Goal: Task Accomplishment & Management: Manage account settings

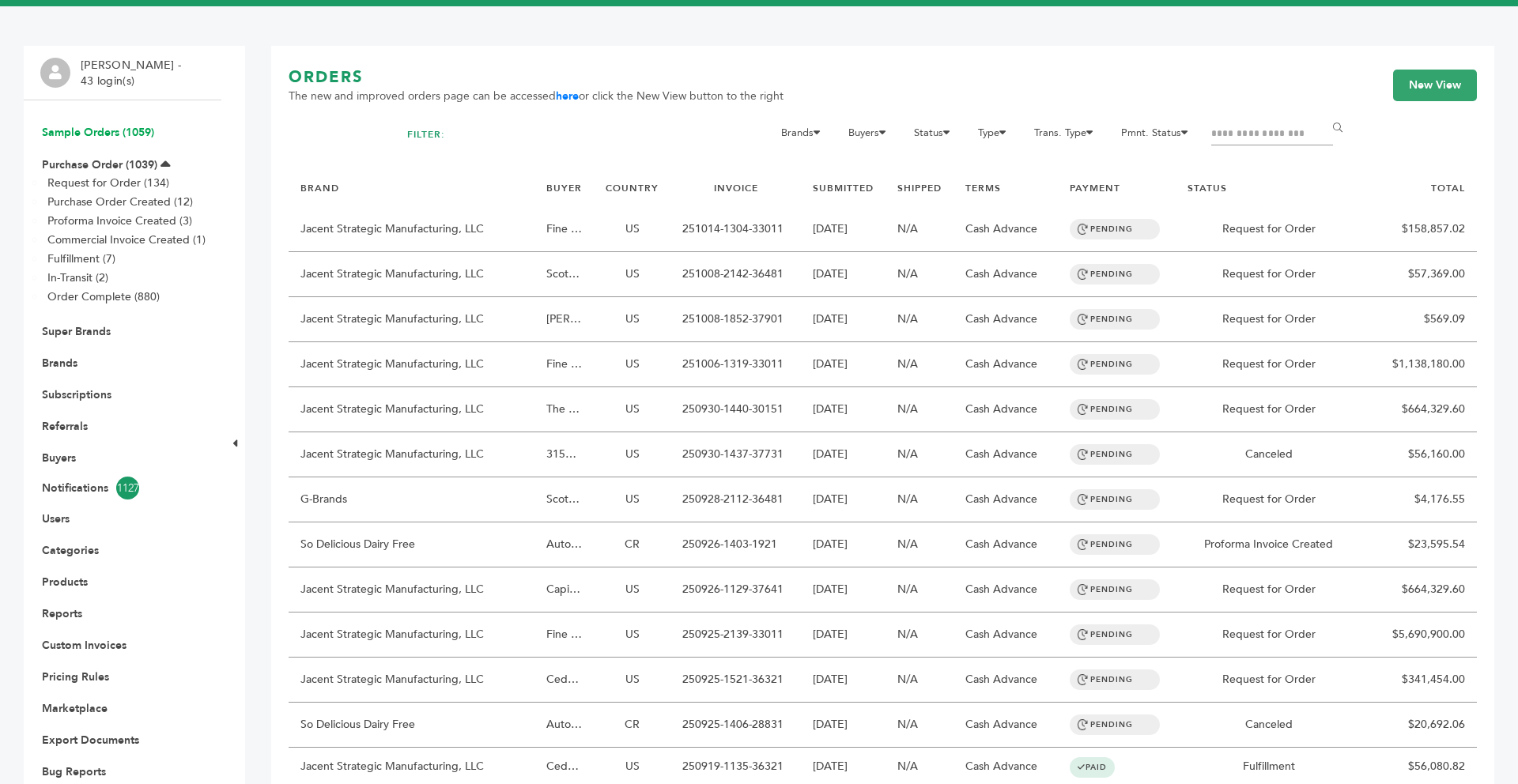
scroll to position [63, 0]
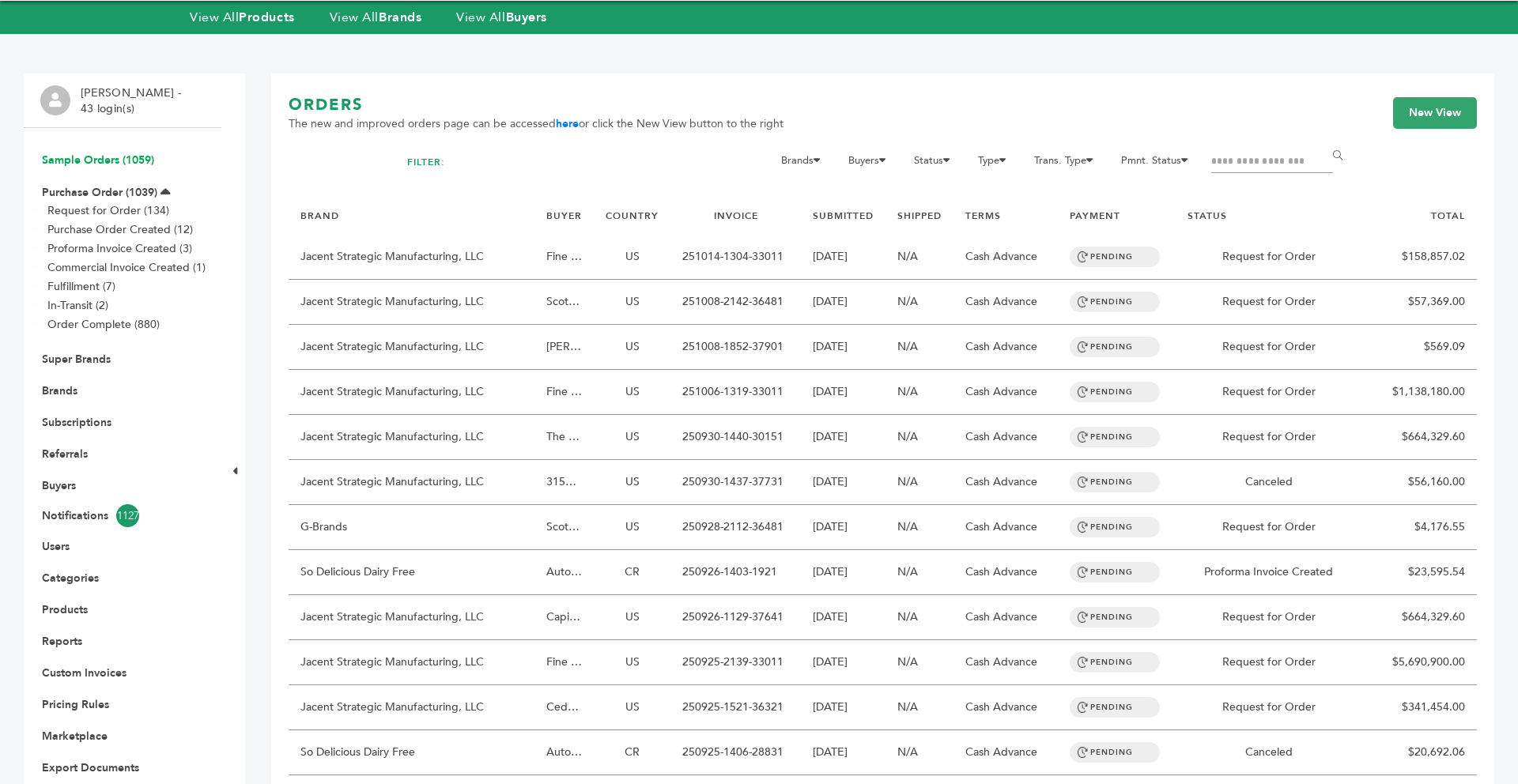
click at [96, 157] on link "Sample Orders (1059)" at bounding box center [98, 160] width 112 height 15
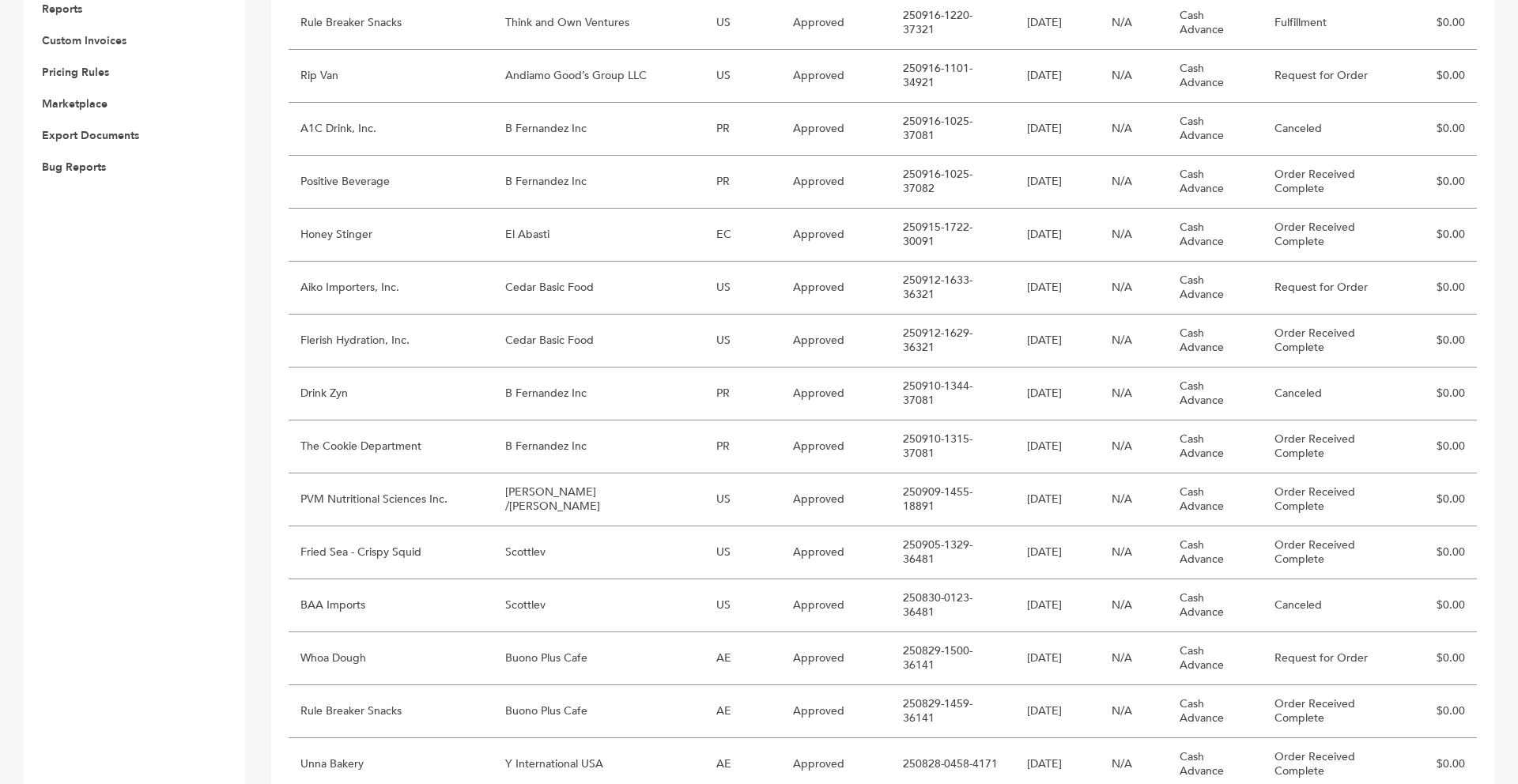
scroll to position [709, 0]
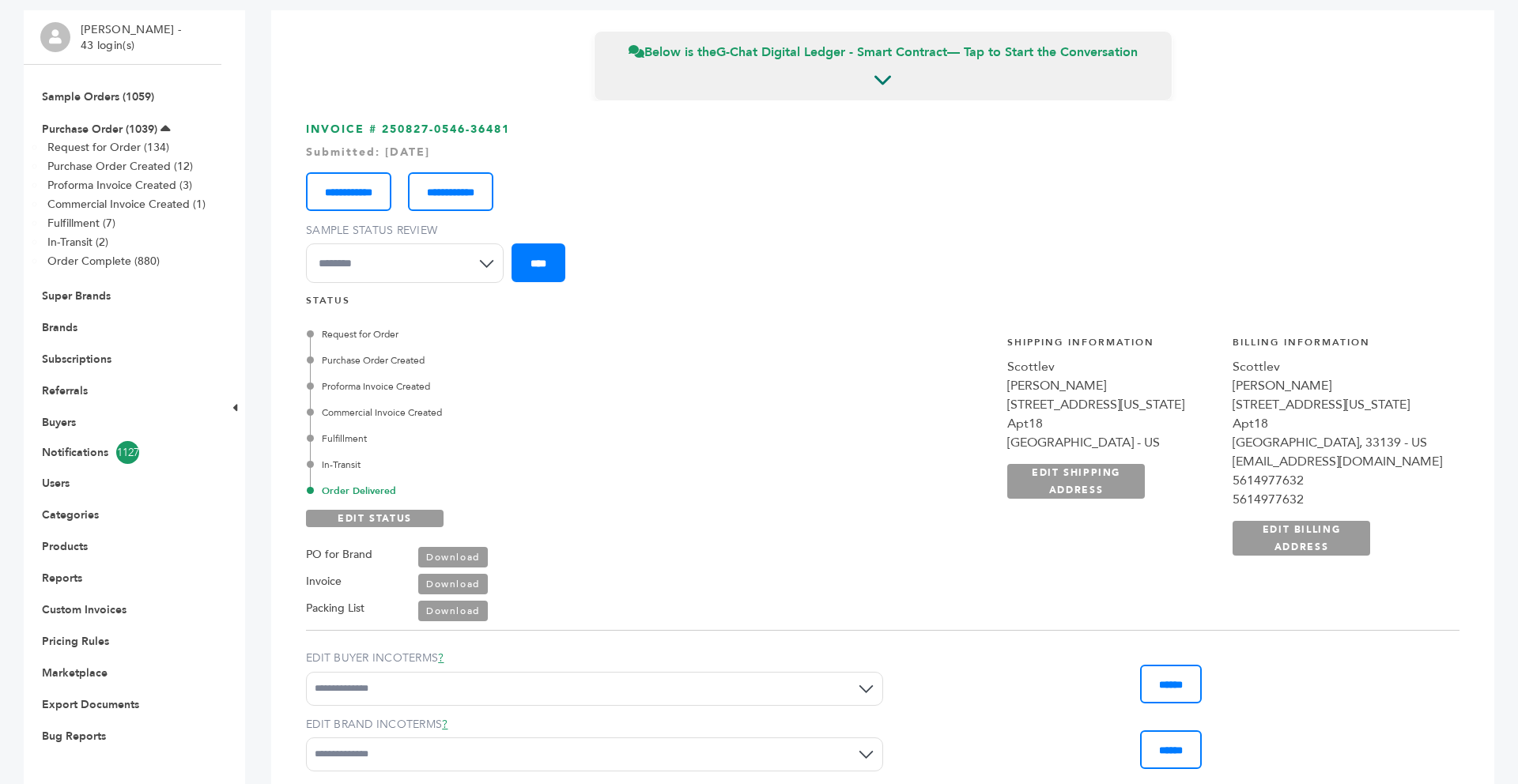
scroll to position [158, 0]
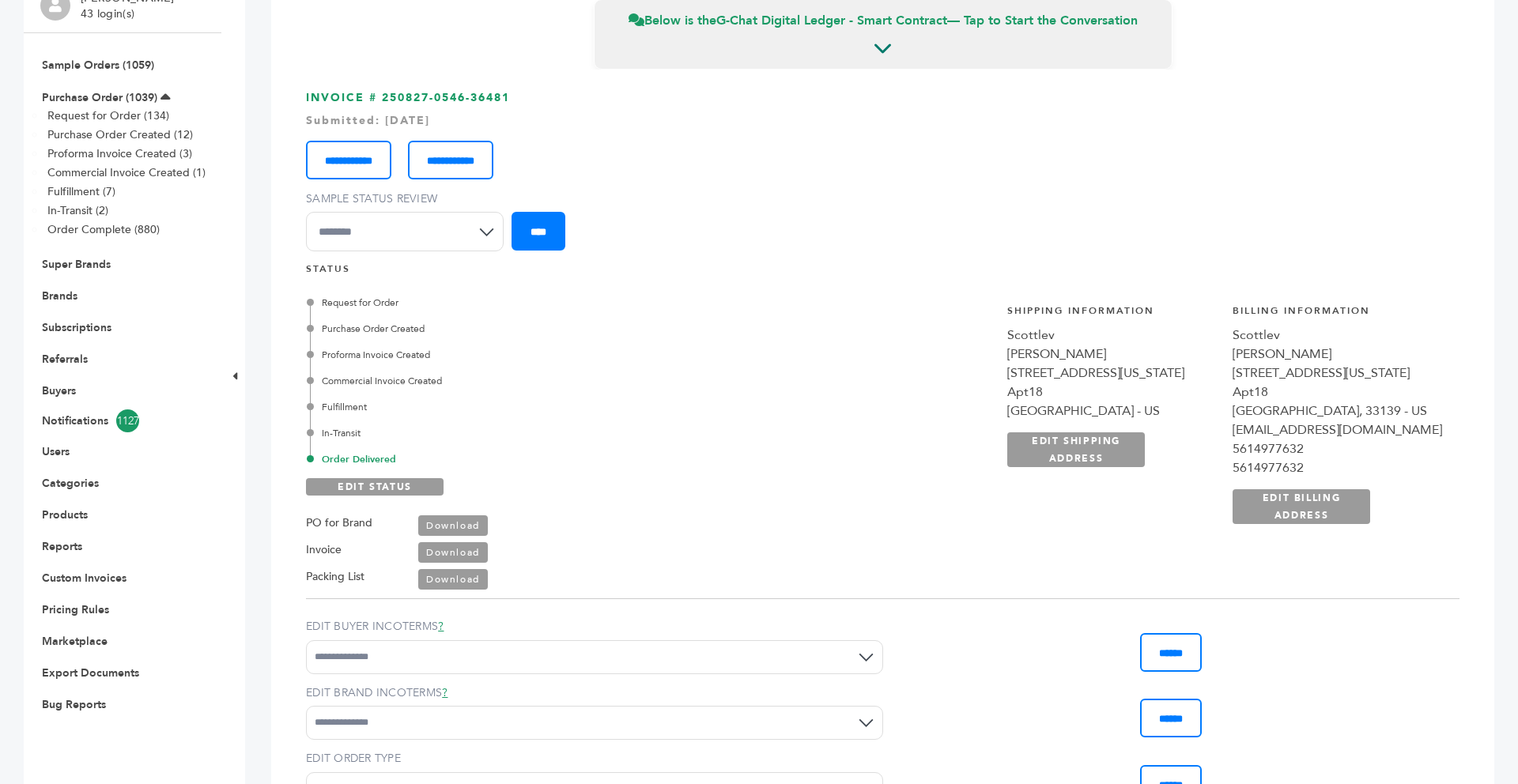
click at [543, 312] on div "Request for Order Purchase Order Created Proforma Invoice Created Commercial In…" at bounding box center [510, 381] width 400 height 171
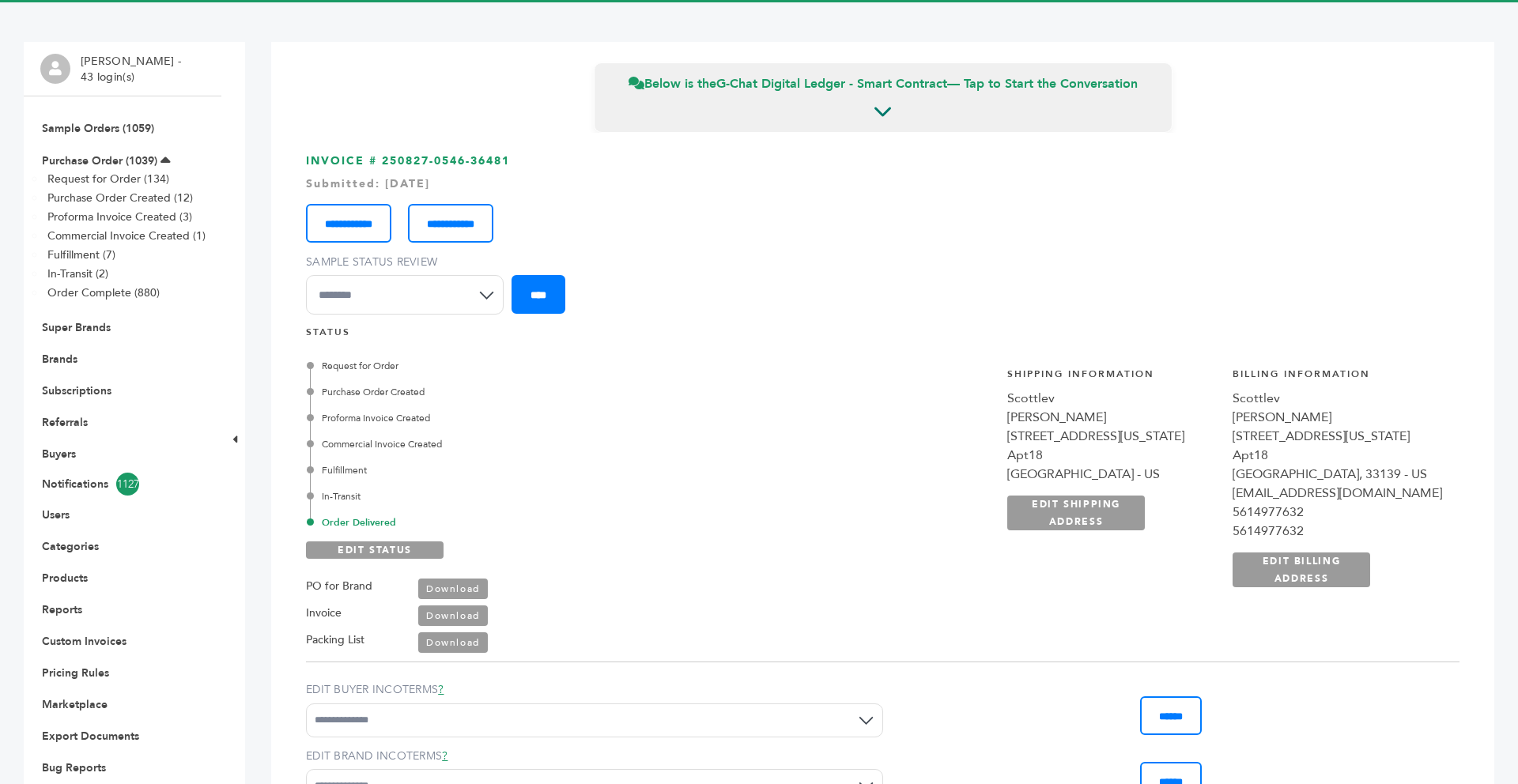
scroll to position [63, 0]
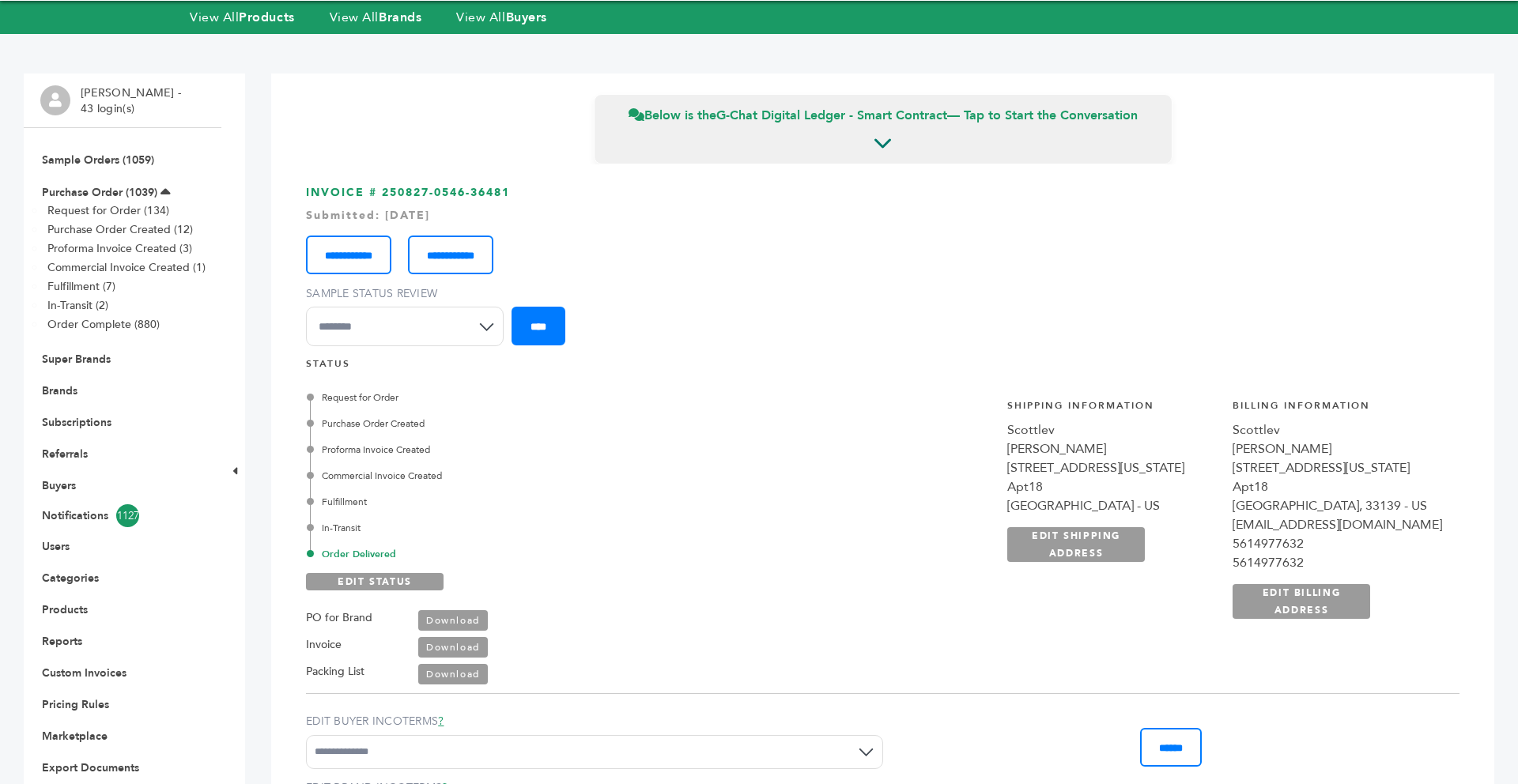
click at [643, 303] on form "**********" at bounding box center [883, 322] width 1154 height 72
click at [643, 303] on form "**********" at bounding box center [883, 322] width 1154 height 72
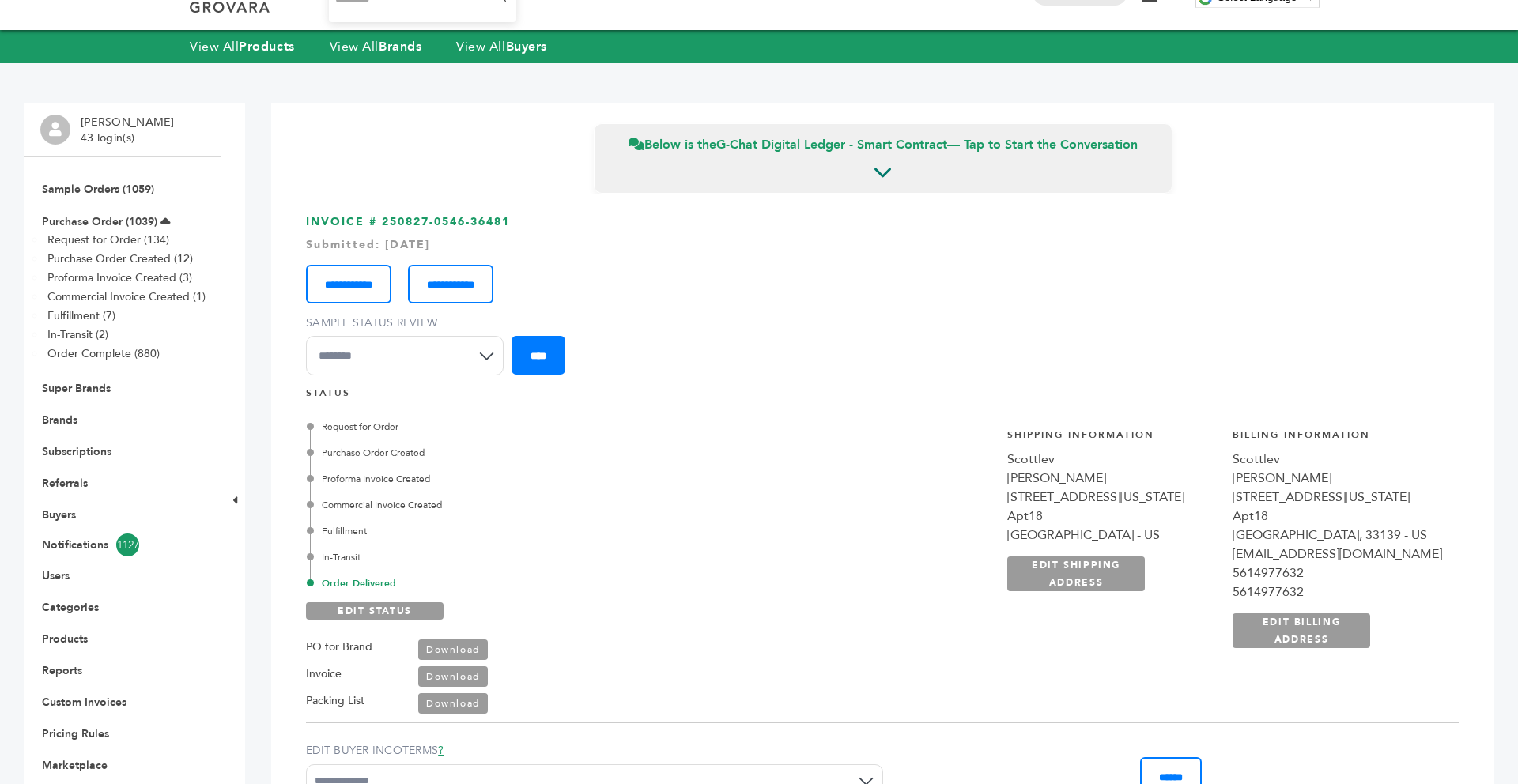
scroll to position [32, 0]
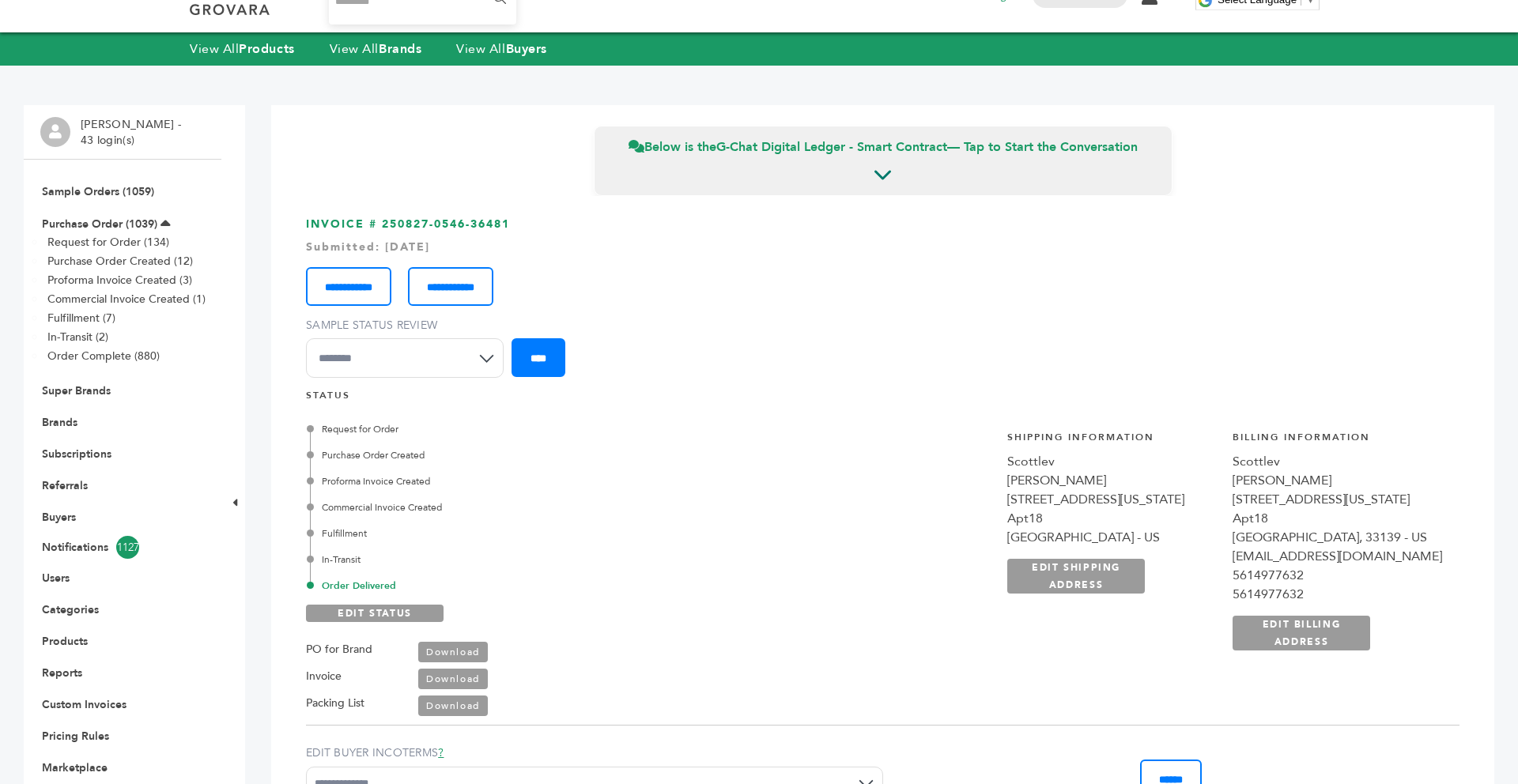
click at [901, 492] on div "Request for Order Purchase Order Created Proforma Invoice Created Commercial In…" at bounding box center [883, 563] width 1154 height 307
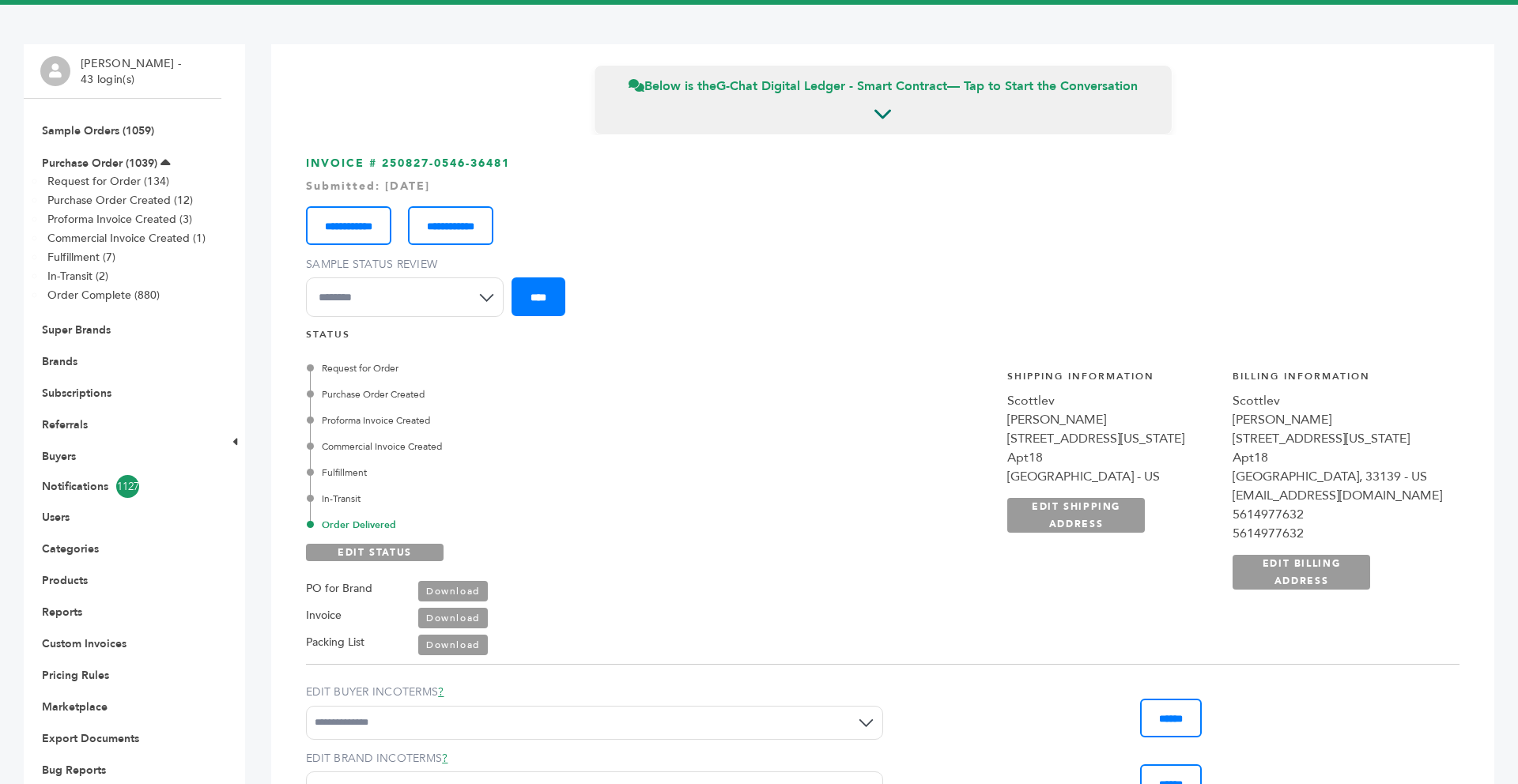
scroll to position [95, 0]
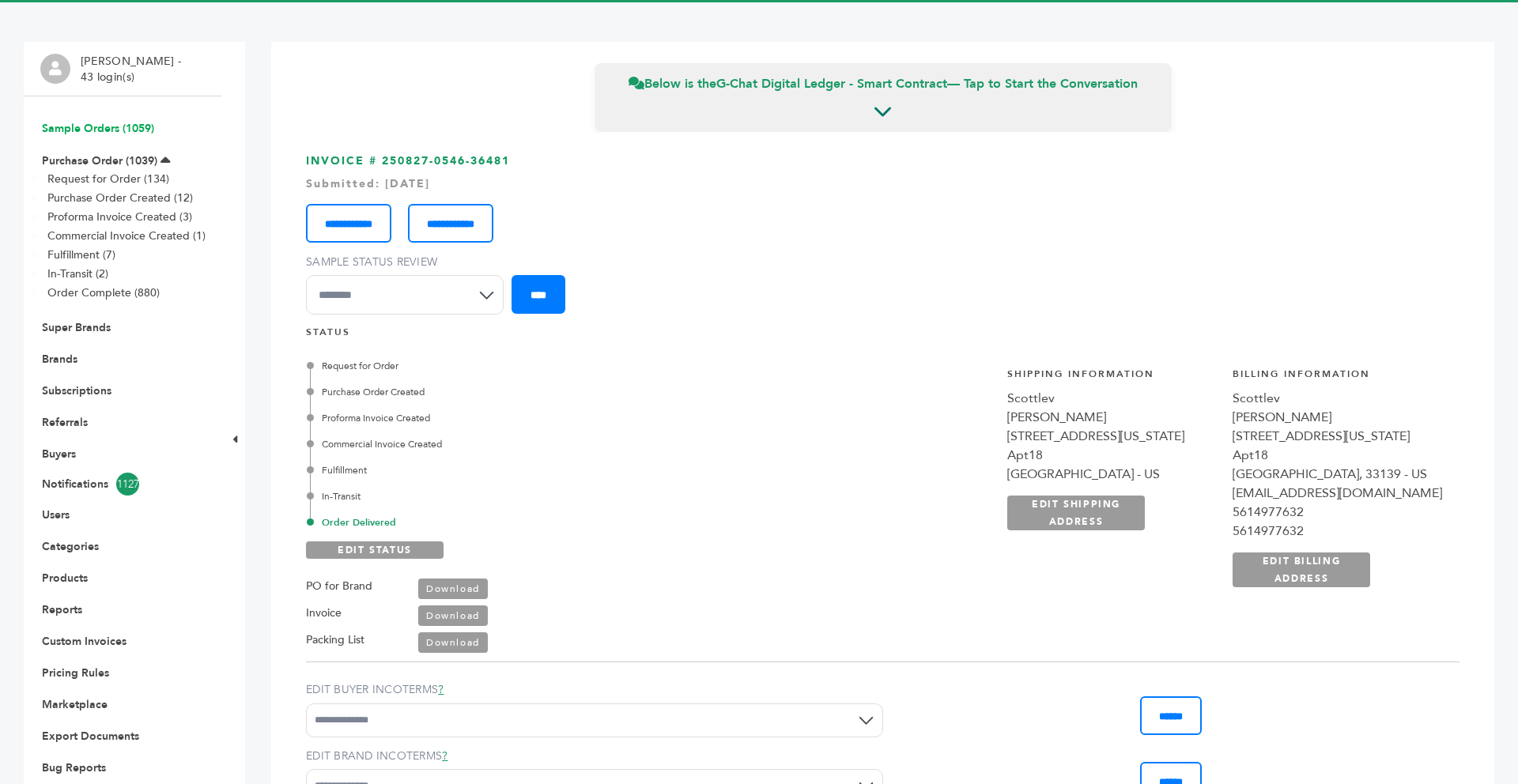
click at [141, 129] on link "Sample Orders (1059)" at bounding box center [98, 128] width 112 height 15
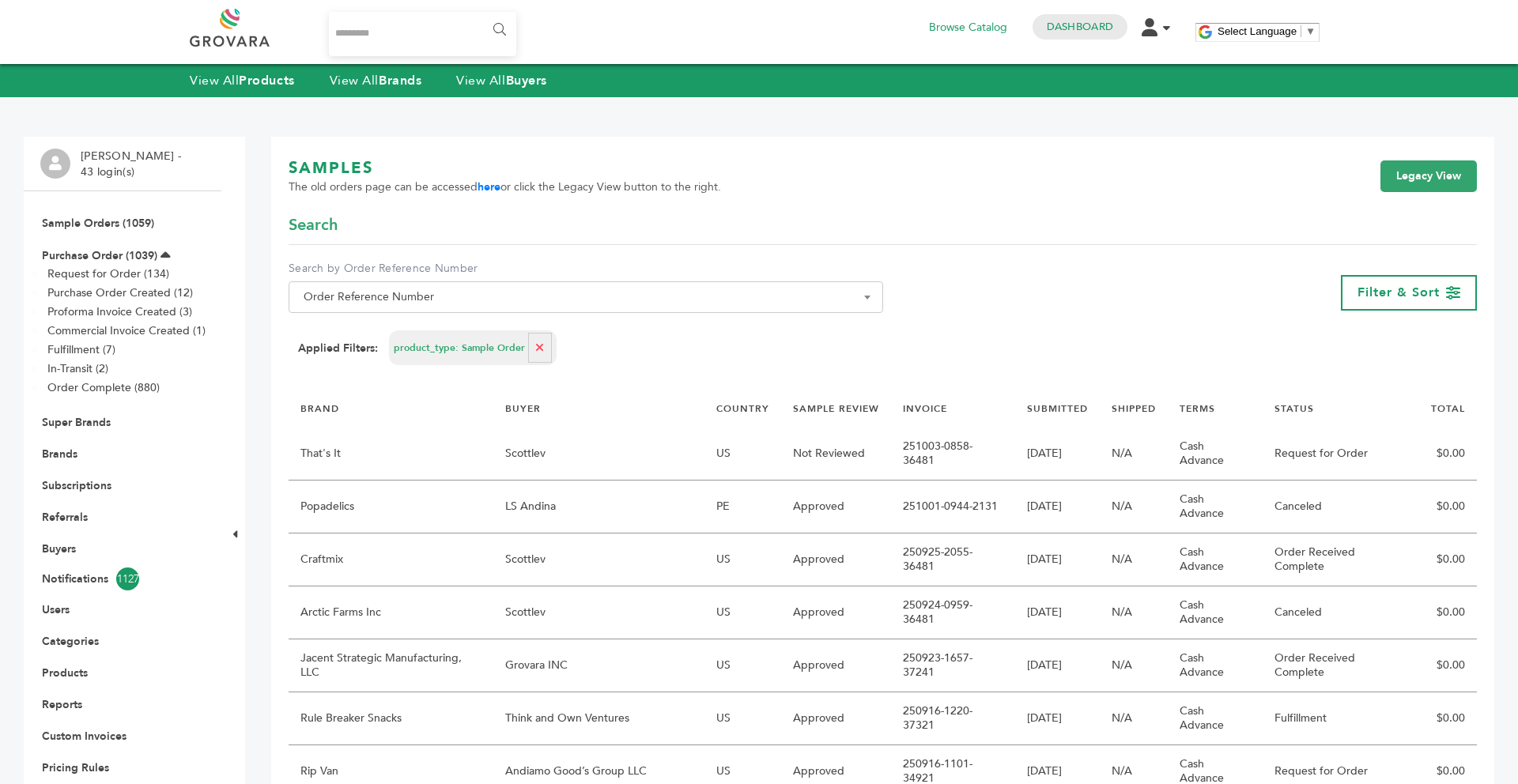
click at [762, 202] on div "SAMPLES The old orders page can be accessed here or click the Legacy View butto…" at bounding box center [883, 185] width 1189 height 57
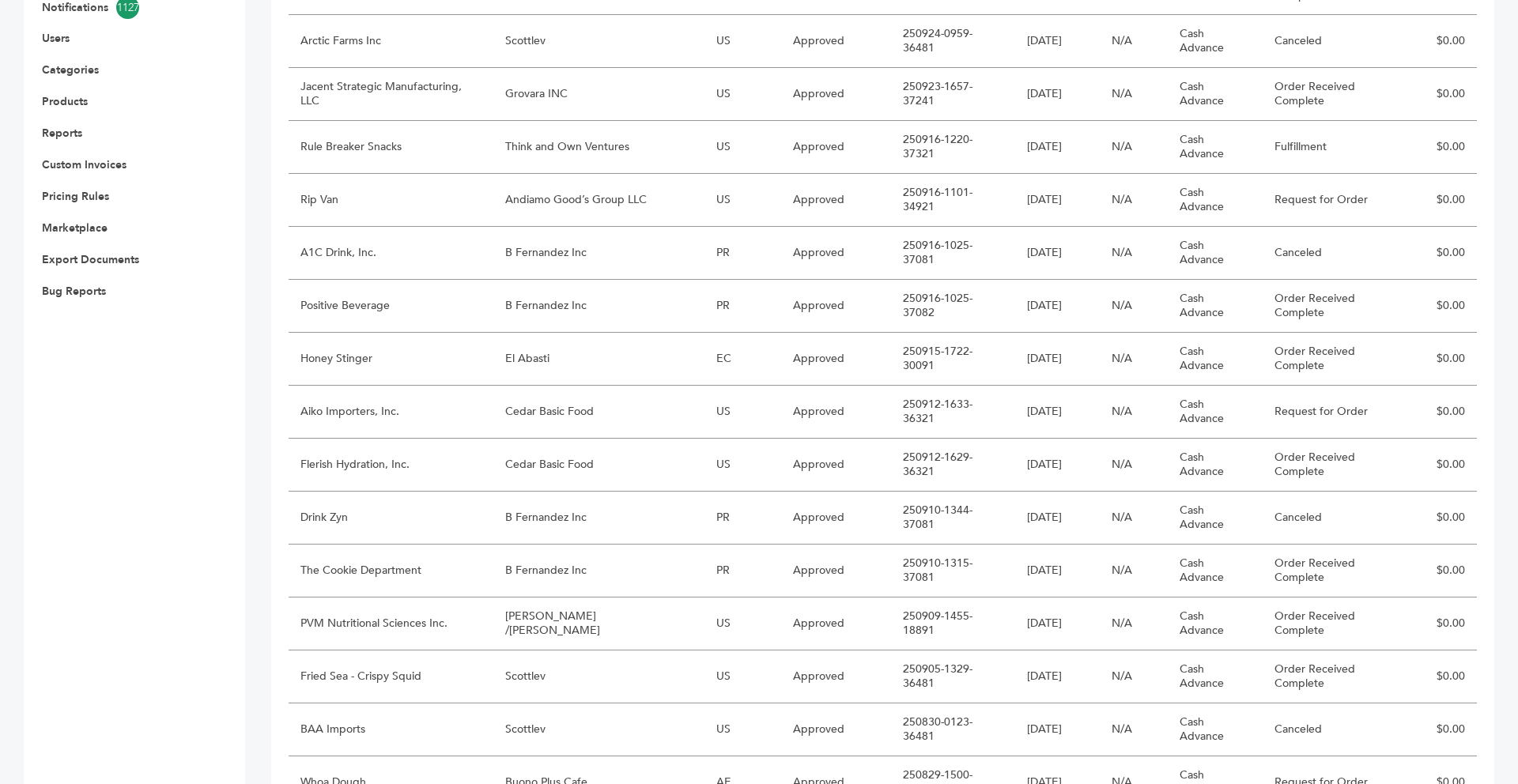
scroll to position [569, 0]
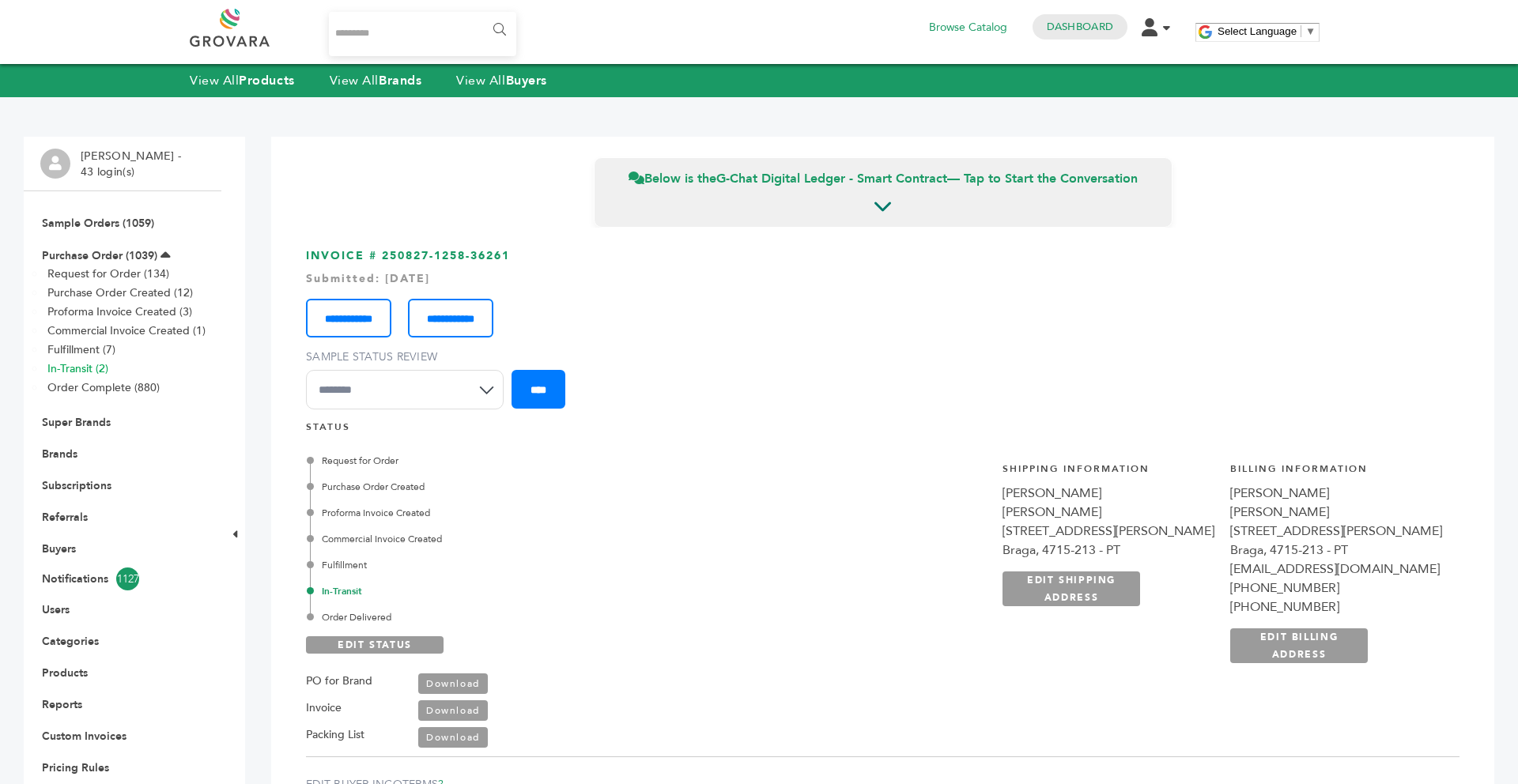
click at [94, 369] on link "In-Transit (2)" at bounding box center [77, 368] width 61 height 15
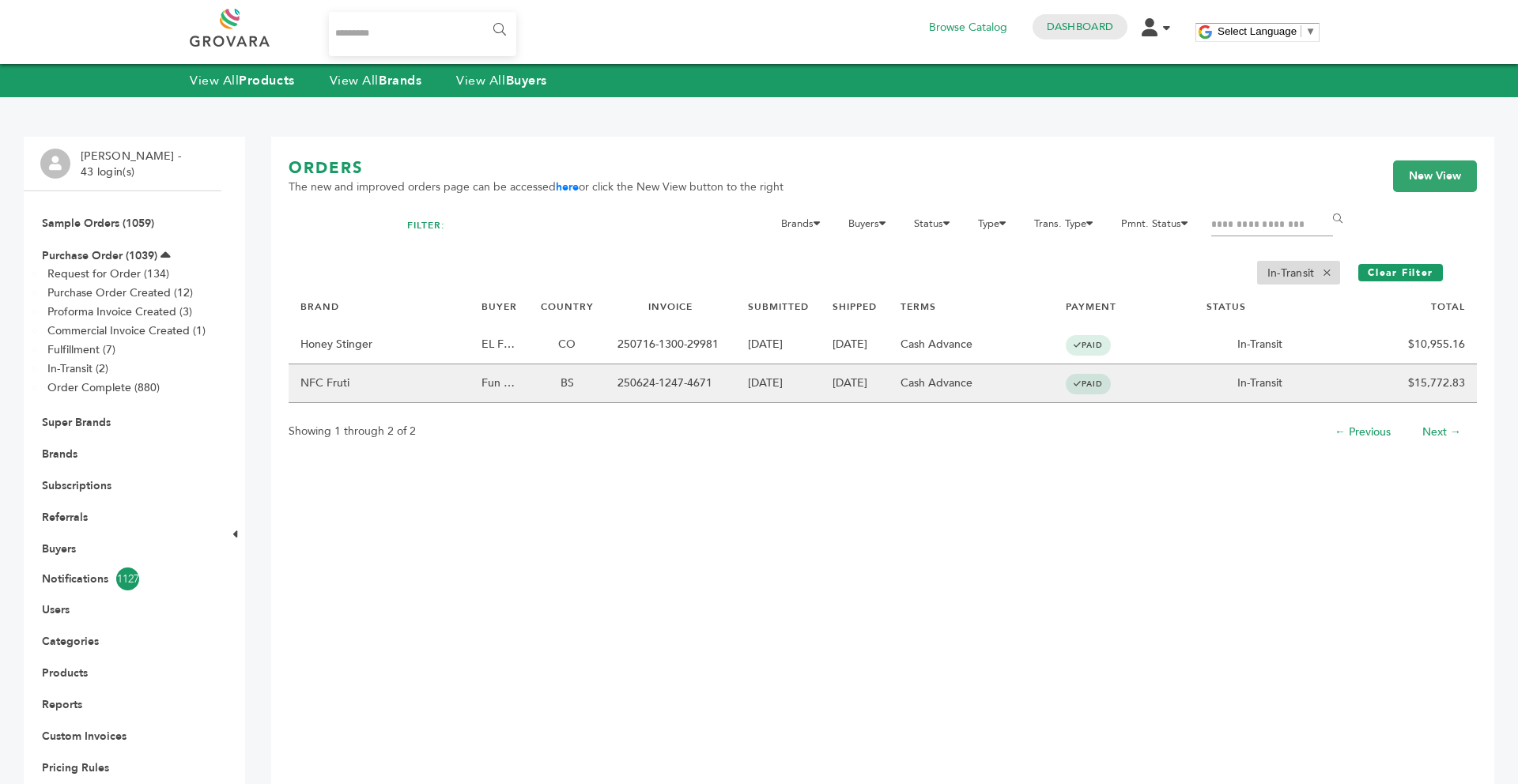
click at [343, 384] on td "NFC Fruti" at bounding box center [379, 384] width 181 height 39
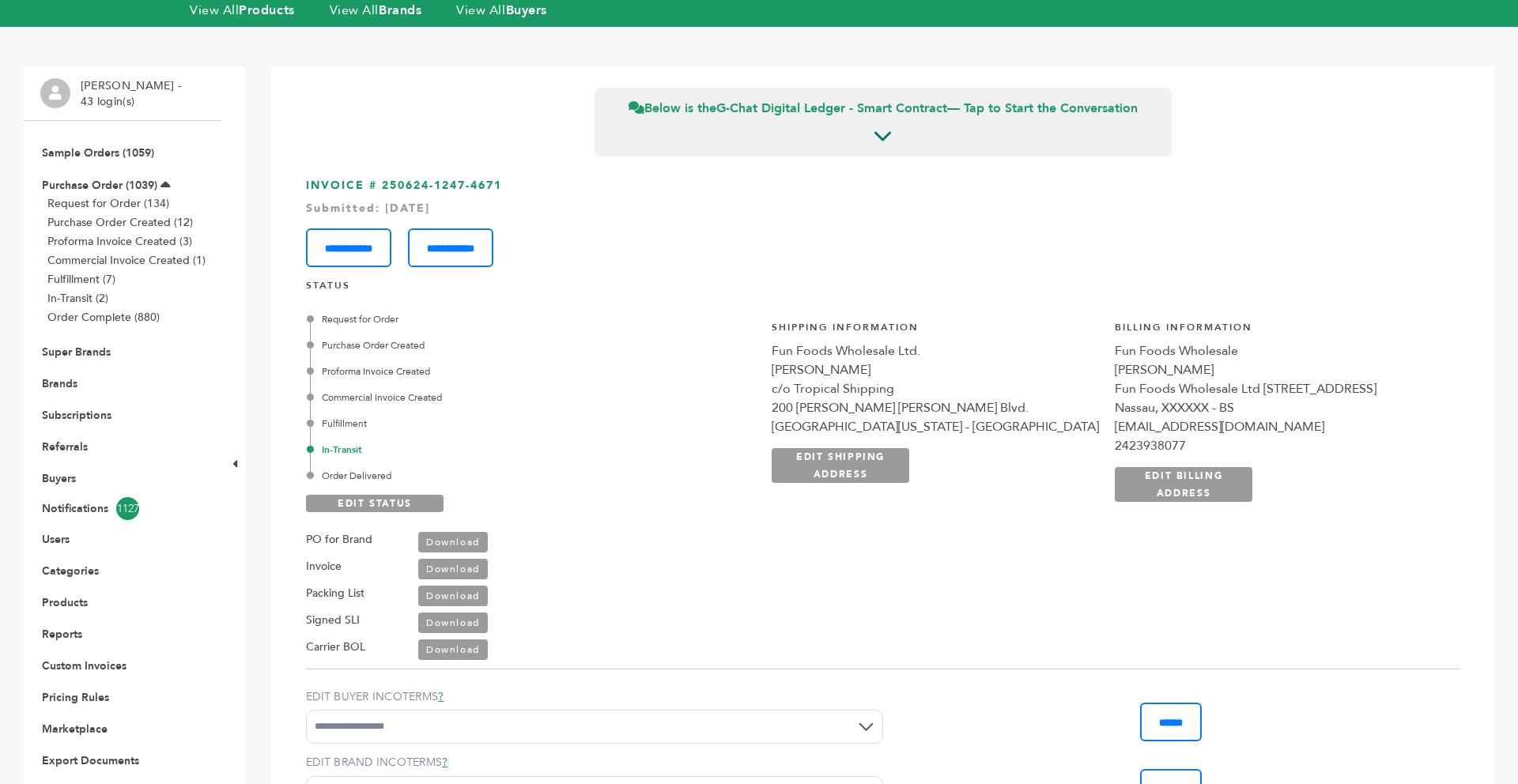
scroll to position [63, 0]
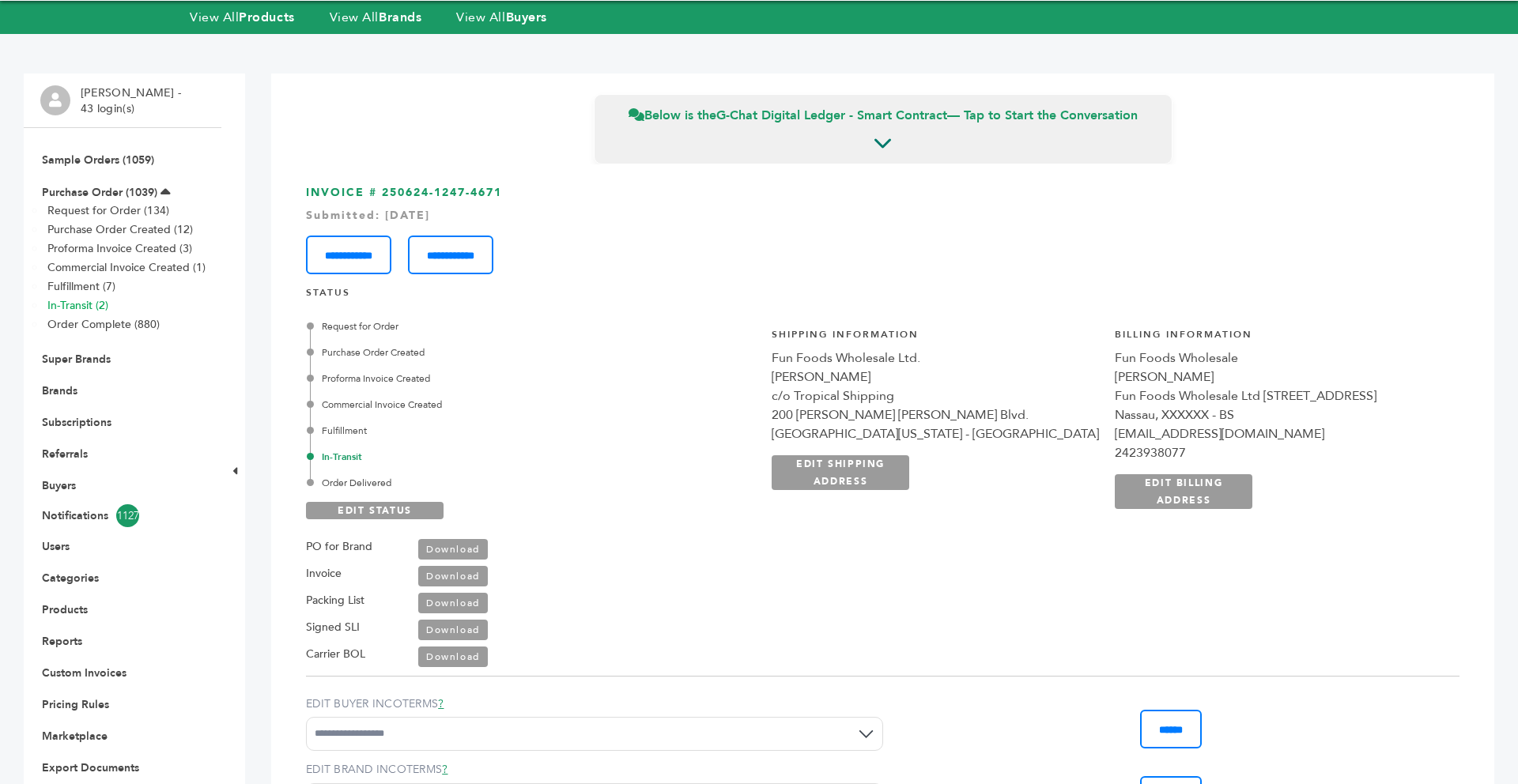
click at [97, 302] on link "In-Transit (2)" at bounding box center [77, 305] width 61 height 15
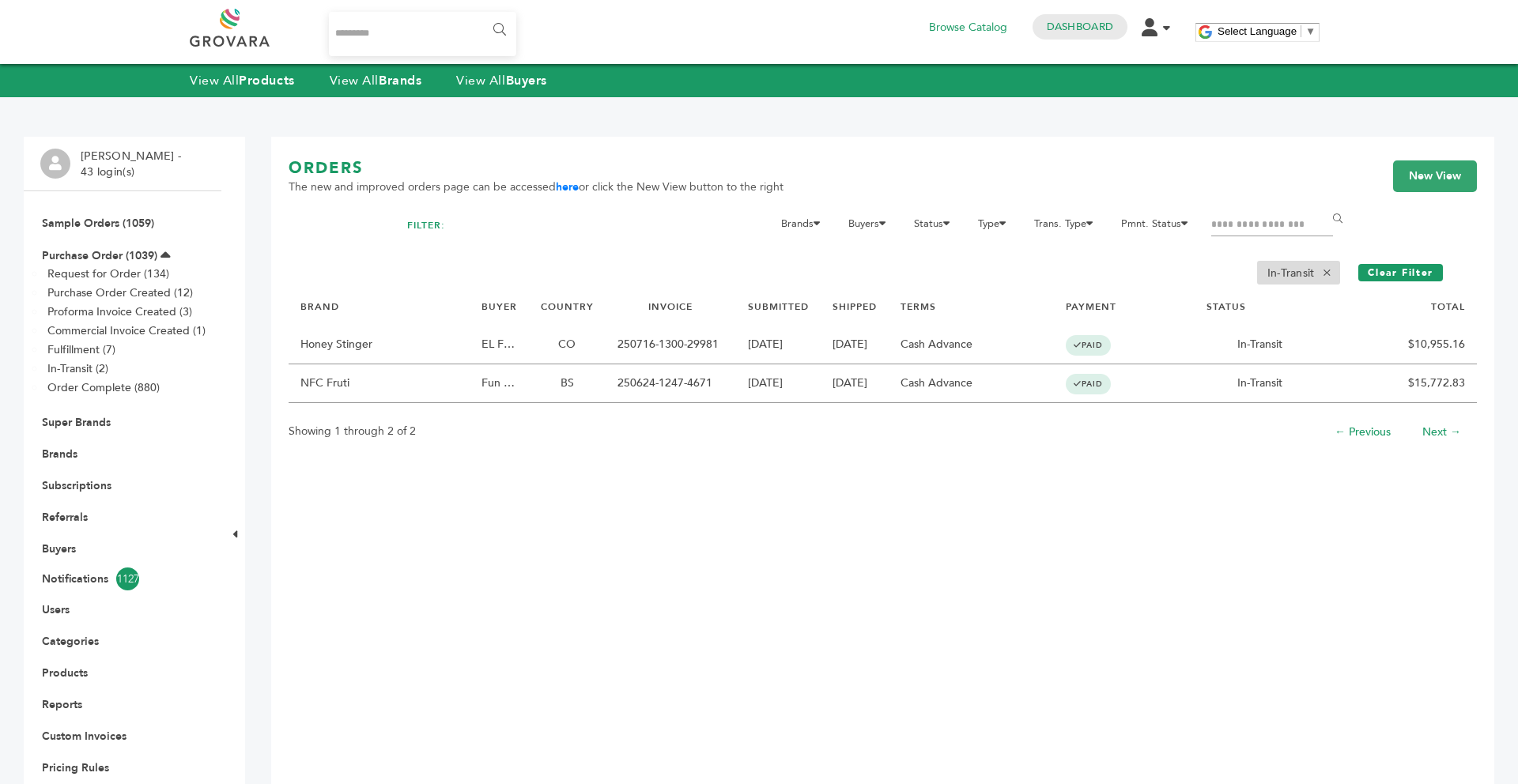
click at [394, 49] on input "Search..." at bounding box center [422, 34] width 187 height 44
type input "**********"
click at [481, 14] on input "******" at bounding box center [499, 29] width 36 height 32
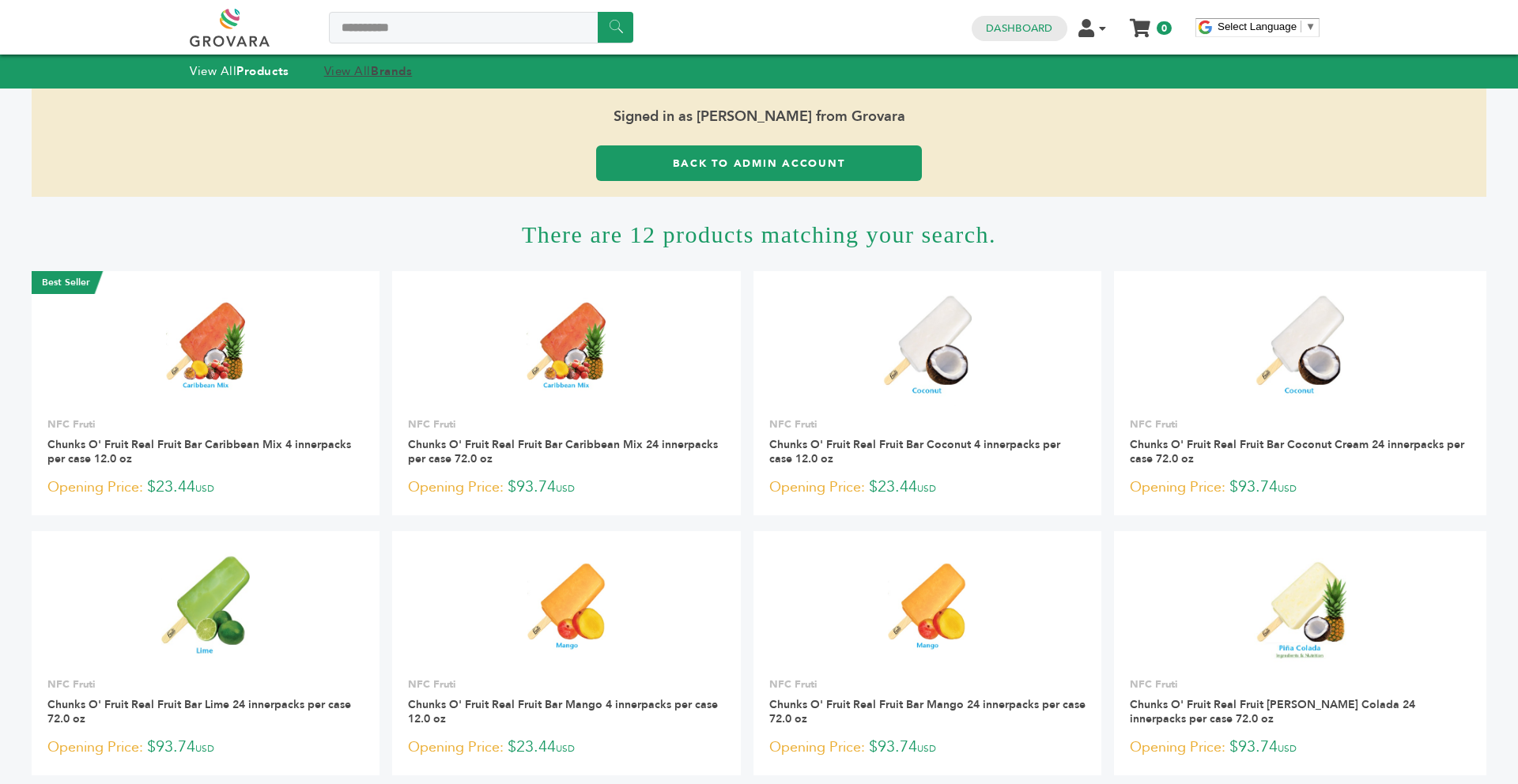
click at [398, 77] on strong "Brands" at bounding box center [391, 71] width 41 height 15
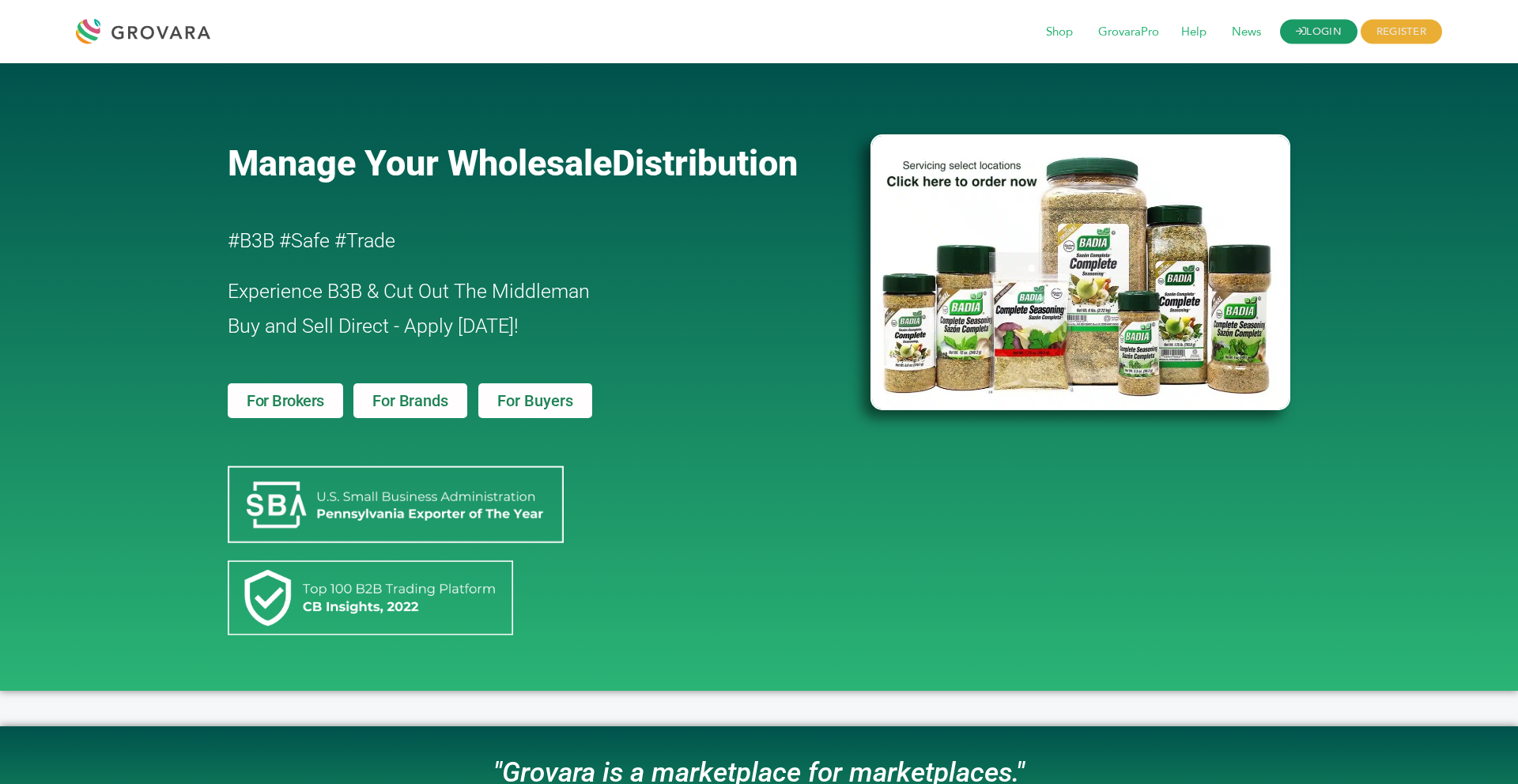
click at [1298, 40] on link "LOGIN" at bounding box center [1318, 32] width 77 height 24
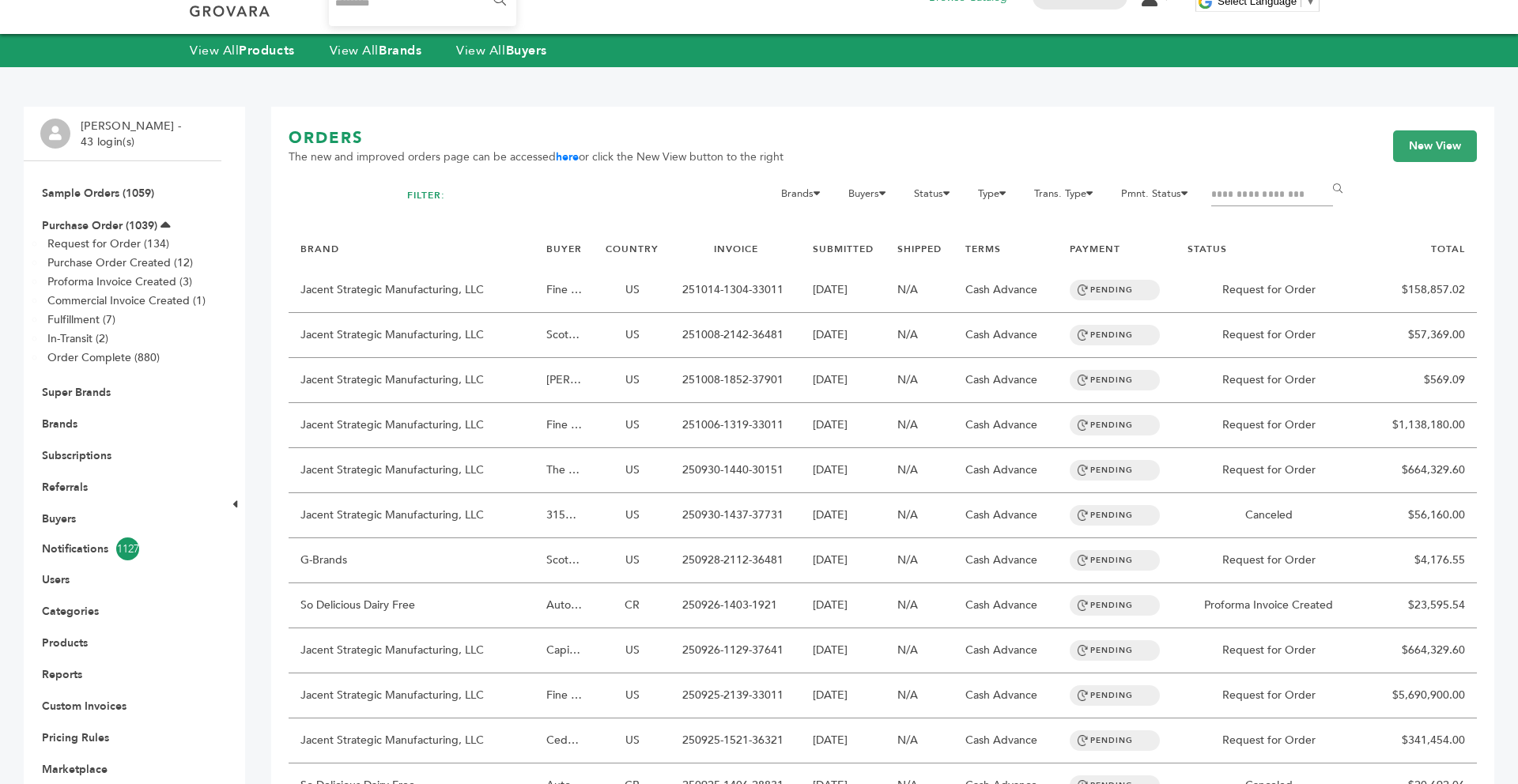
scroll to position [32, 0]
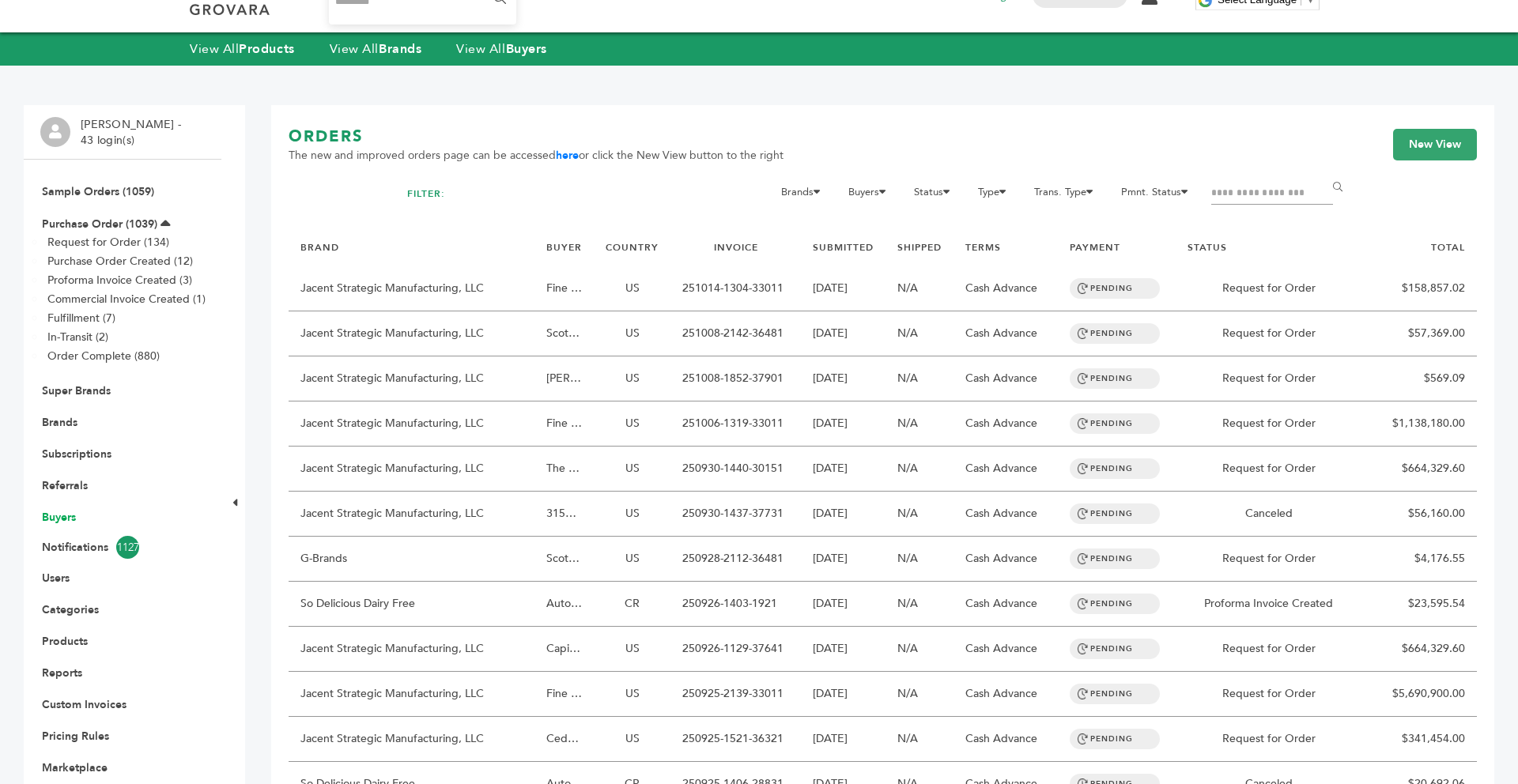
click at [61, 523] on link "Buyers" at bounding box center [59, 517] width 34 height 15
